Goal: Use online tool/utility

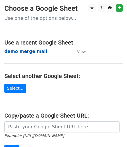
click at [23, 51] on strong "demo merge mail" at bounding box center [25, 51] width 43 height 5
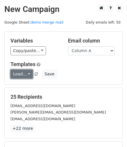
click at [24, 71] on link "Load..." at bounding box center [21, 73] width 22 height 9
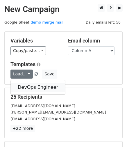
click at [26, 86] on link "DevOps Engineer" at bounding box center [38, 87] width 54 height 9
